Goal: Task Accomplishment & Management: Use online tool/utility

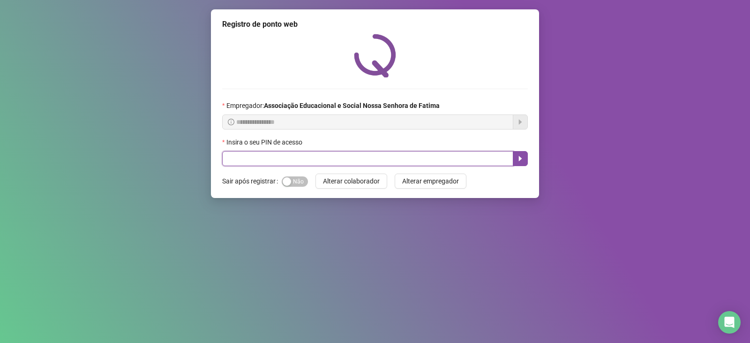
drag, startPoint x: 254, startPoint y: 161, endPoint x: 265, endPoint y: 161, distance: 10.8
click at [257, 161] on input "text" at bounding box center [367, 158] width 291 height 15
type input "****"
click at [520, 154] on button "button" at bounding box center [520, 158] width 15 height 15
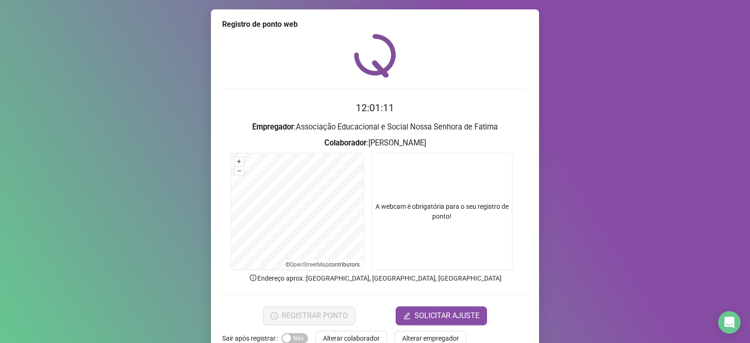
scroll to position [23, 0]
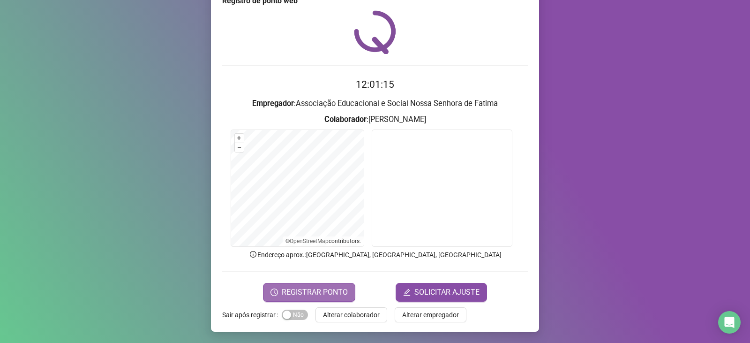
click at [323, 292] on span "REGISTRAR PONTO" at bounding box center [315, 291] width 66 height 11
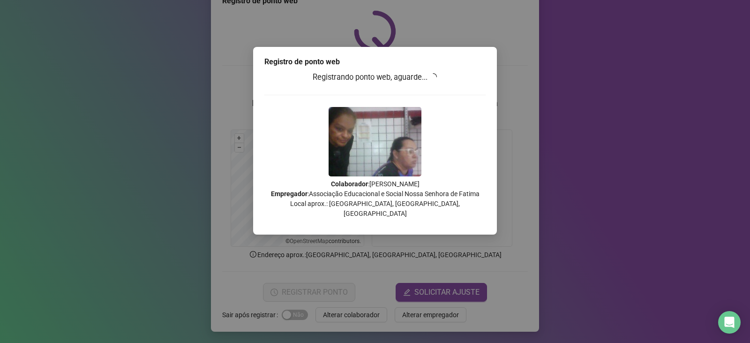
click at [375, 241] on div "Registro de ponto web Registrando ponto web, aguarde... Colaborador : [PERSON_N…" at bounding box center [375, 171] width 750 height 343
click at [387, 204] on p "Colaborador : [PERSON_NAME] Empregador : Associação Educacional e Social Nossa …" at bounding box center [374, 198] width 221 height 39
click at [384, 307] on div "Registro de ponto web Registrando ponto web, aguarde... Colaborador : [PERSON_N…" at bounding box center [375, 171] width 750 height 343
drag, startPoint x: 411, startPoint y: 76, endPoint x: 354, endPoint y: 72, distance: 57.8
click at [354, 72] on h3 "Registrando ponto web, aguarde..." at bounding box center [374, 77] width 221 height 12
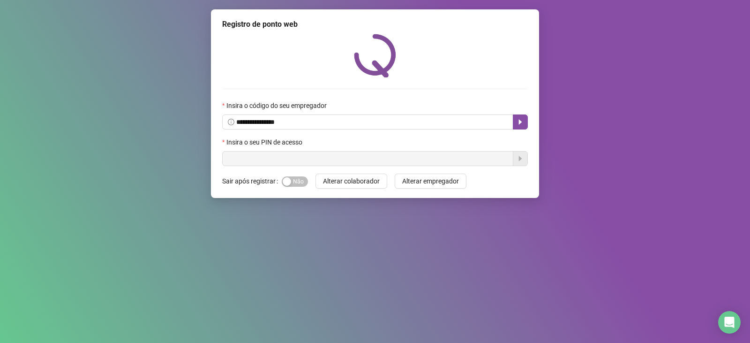
click at [286, 158] on input "text" at bounding box center [367, 158] width 291 height 15
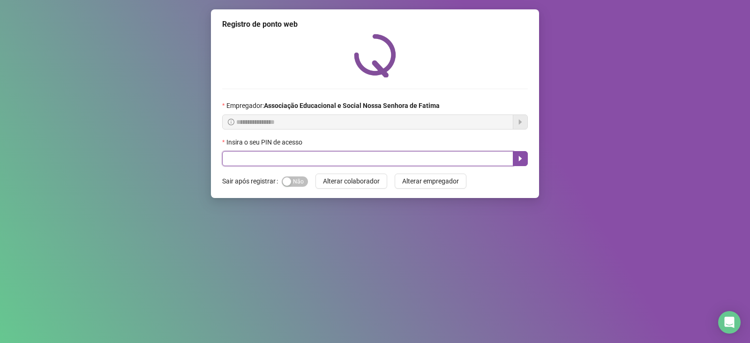
click at [276, 158] on input "text" at bounding box center [367, 158] width 291 height 15
click at [251, 158] on input "text" at bounding box center [367, 158] width 291 height 15
type input "****"
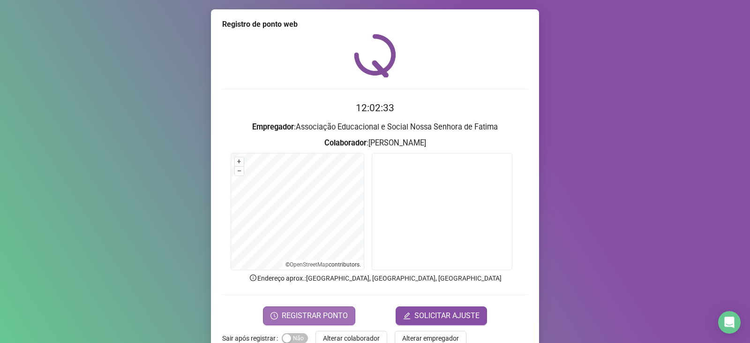
click at [328, 315] on span "REGISTRAR PONTO" at bounding box center [315, 315] width 66 height 11
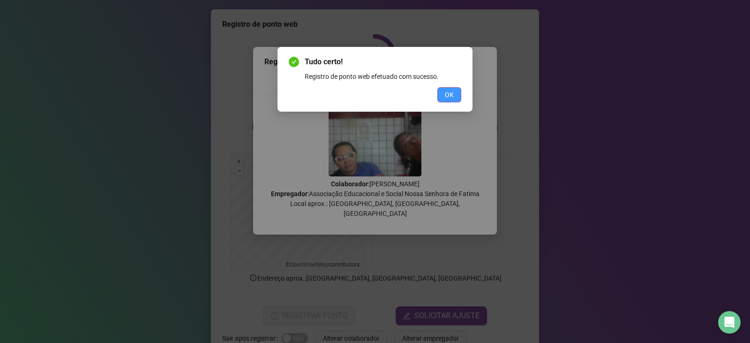
click at [450, 93] on span "OK" at bounding box center [449, 95] width 9 height 10
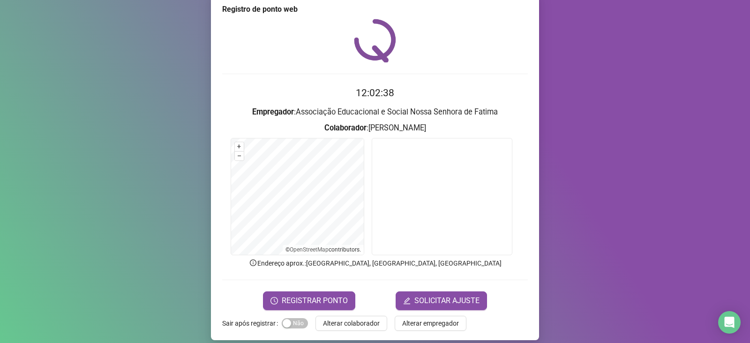
scroll to position [23, 0]
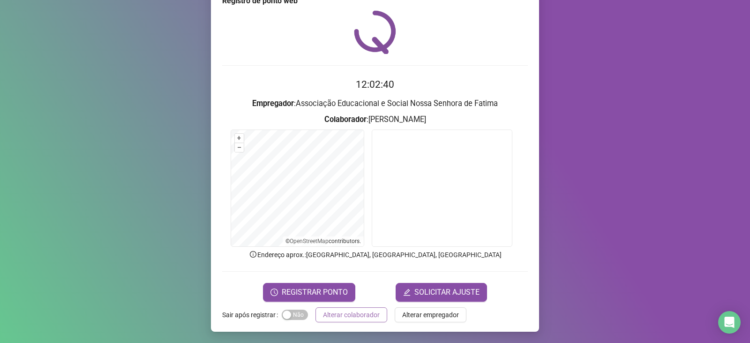
click at [338, 313] on span "Alterar colaborador" at bounding box center [351, 314] width 57 height 10
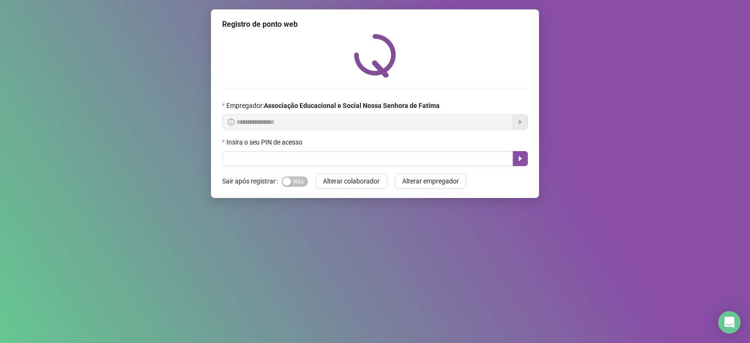
scroll to position [0, 0]
